Goal: Find specific page/section: Find specific page/section

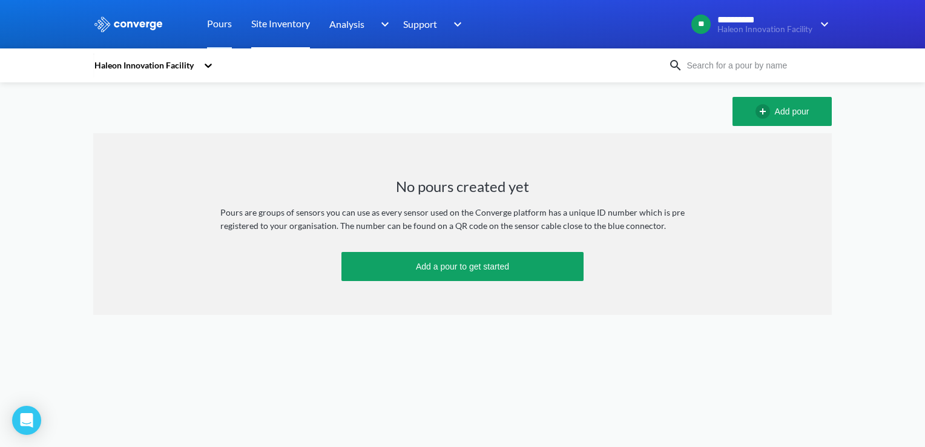
click at [295, 29] on link "Site Inventory" at bounding box center [280, 24] width 59 height 48
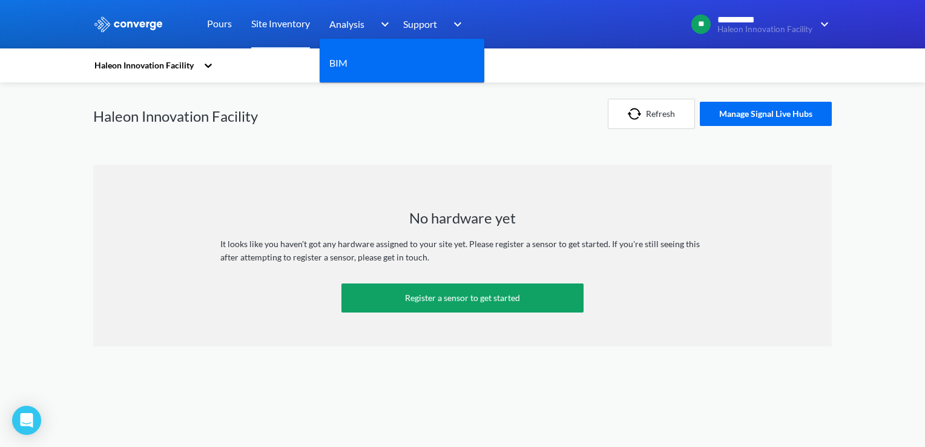
click at [375, 31] on div "Analysis" at bounding box center [360, 24] width 63 height 48
click at [383, 28] on img at bounding box center [382, 24] width 19 height 15
click at [383, 27] on img at bounding box center [382, 24] width 19 height 15
click at [387, 23] on img at bounding box center [382, 24] width 19 height 15
